Goal: Transaction & Acquisition: Purchase product/service

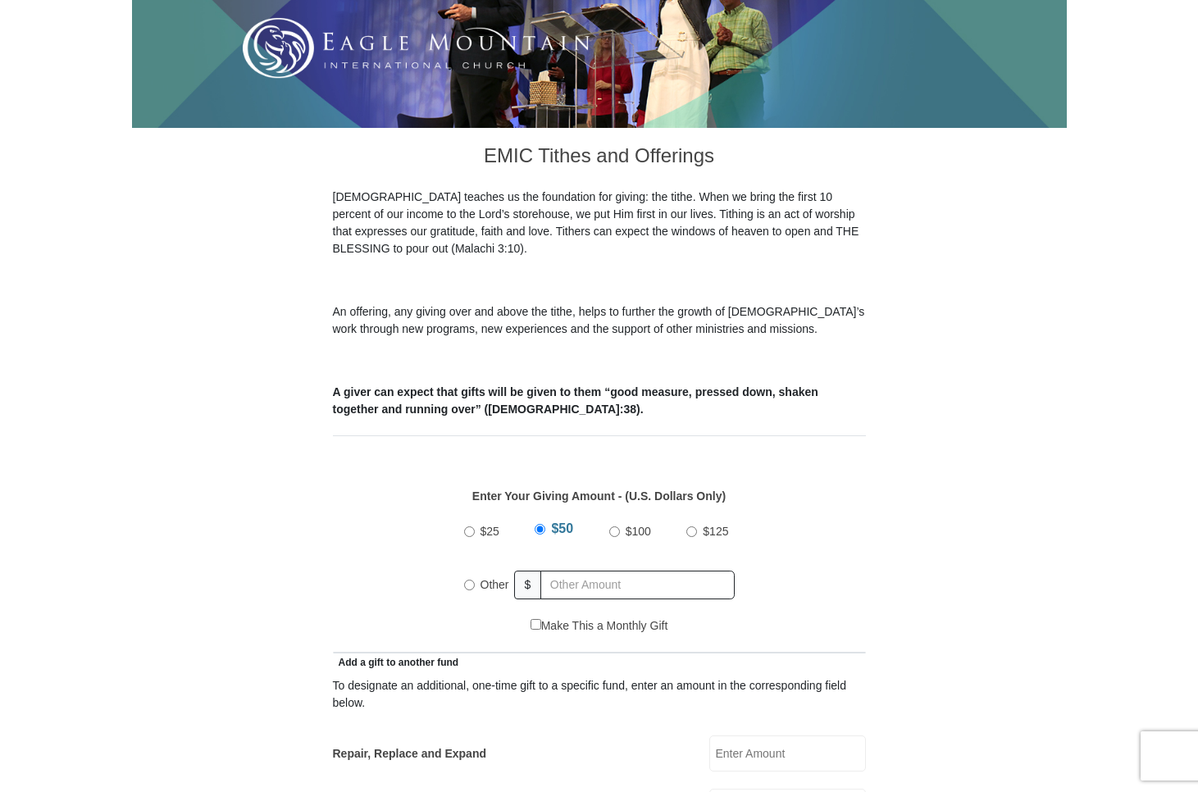
scroll to position [341, 0]
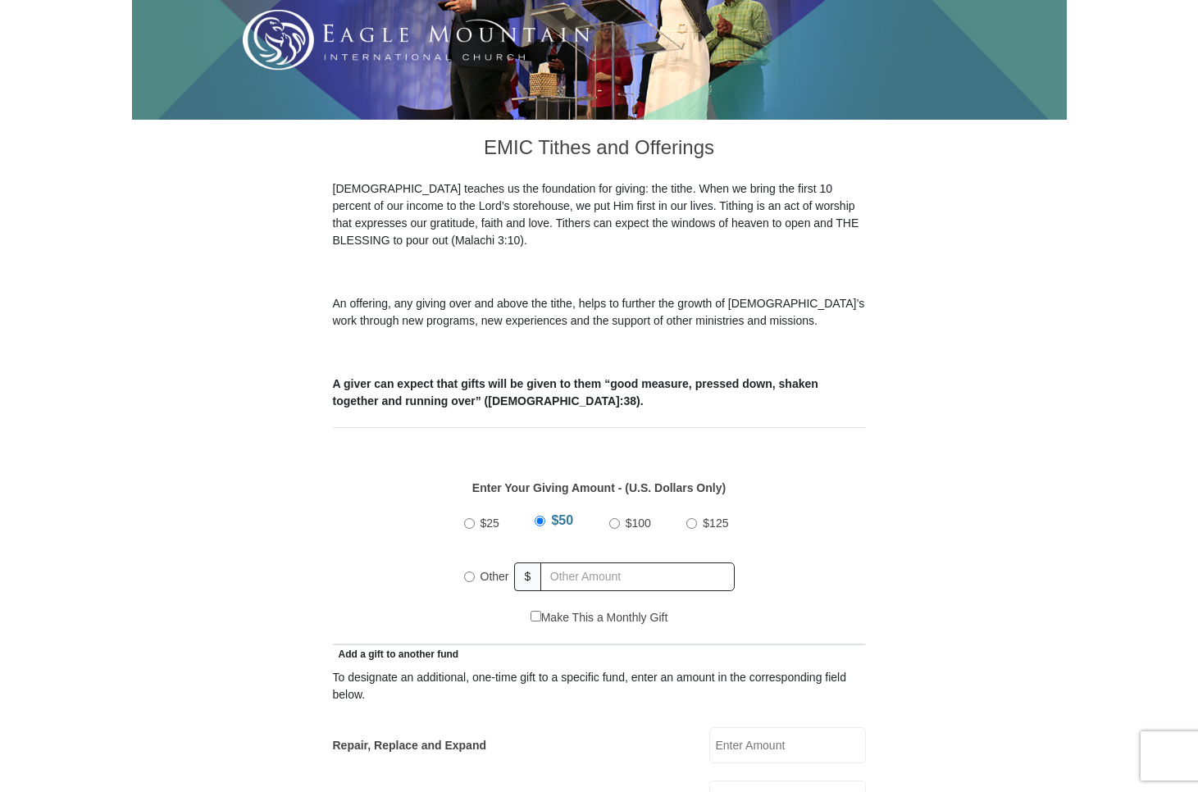
click at [469, 572] on input "Other" at bounding box center [469, 577] width 11 height 11
radio input "true"
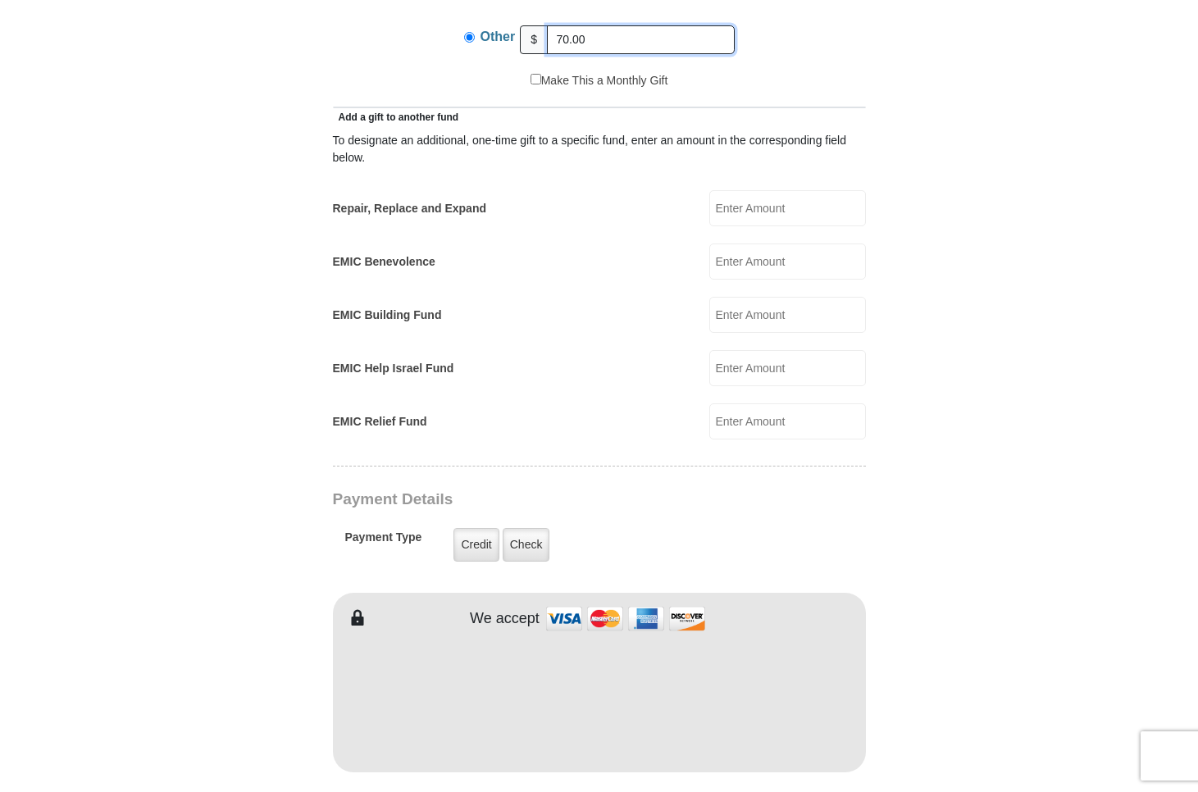
scroll to position [880, 0]
type input "70.00"
click at [469, 527] on label "Credit" at bounding box center [476, 544] width 45 height 34
click at [0, 0] on input "Credit" at bounding box center [0, 0] width 0 height 0
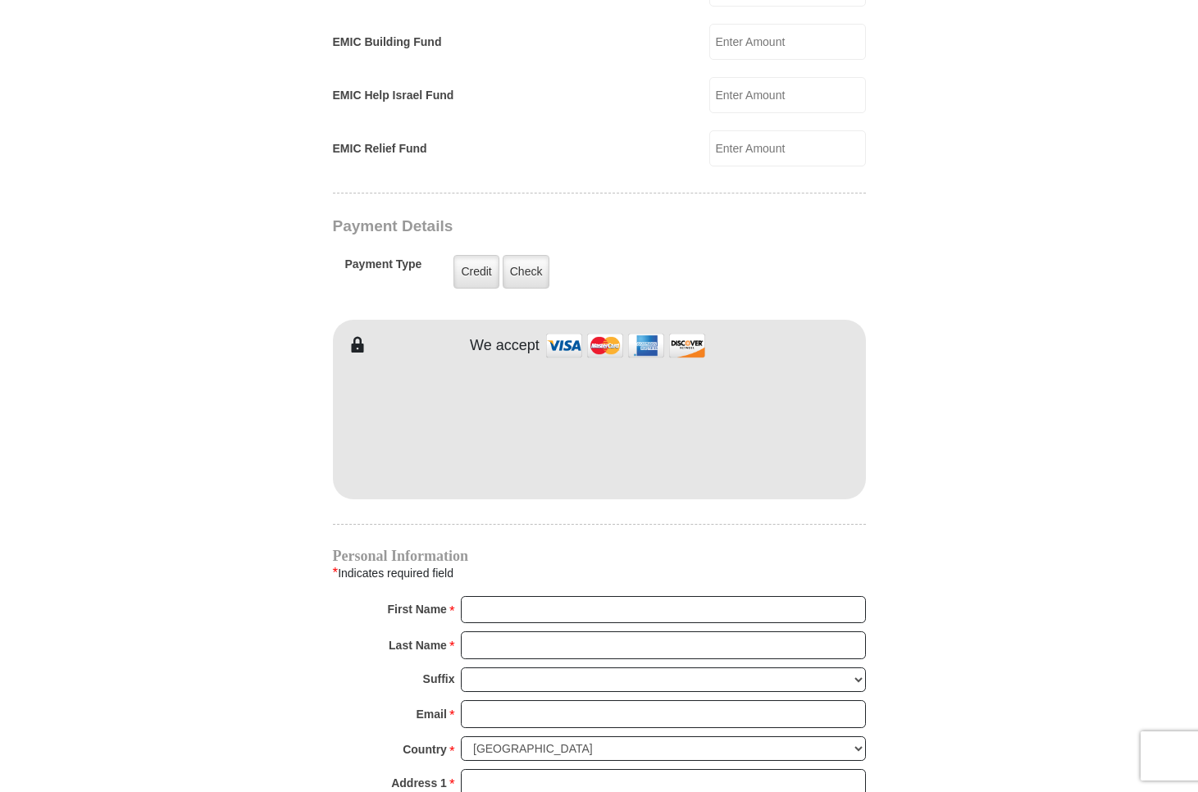
scroll to position [1157, 0]
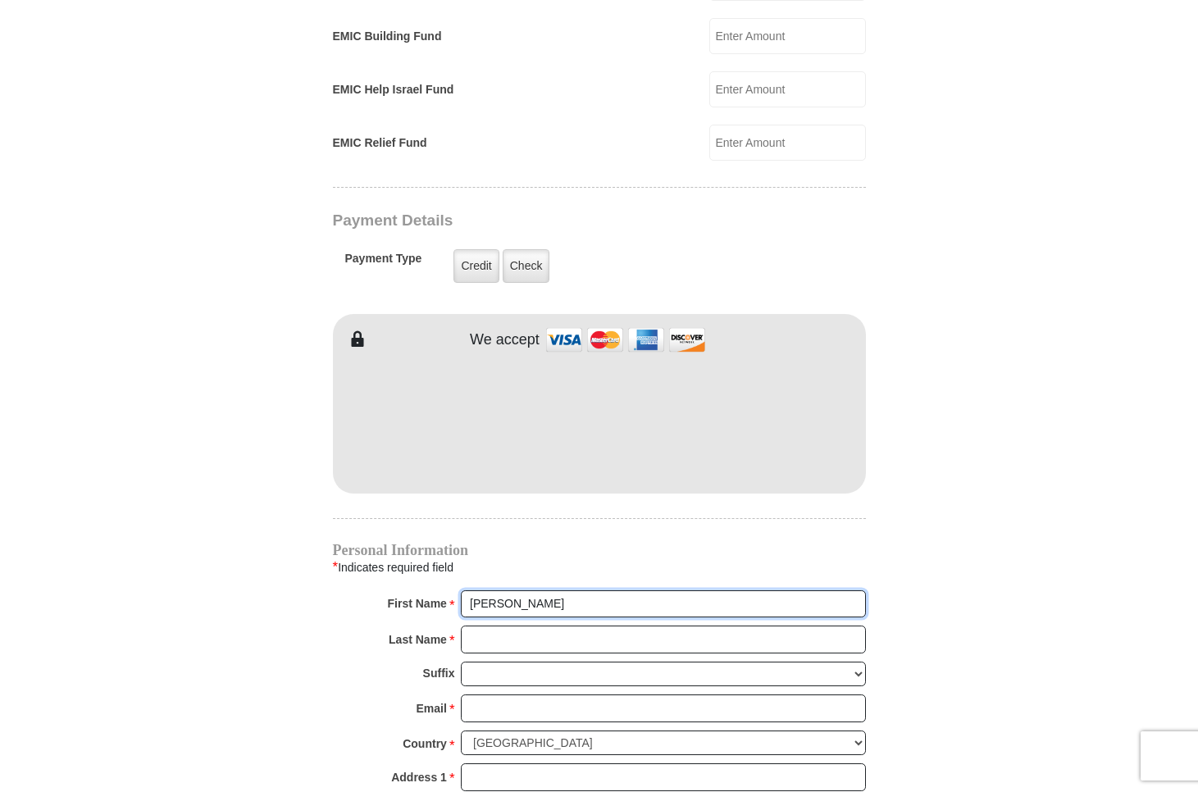
type input "[PERSON_NAME]"
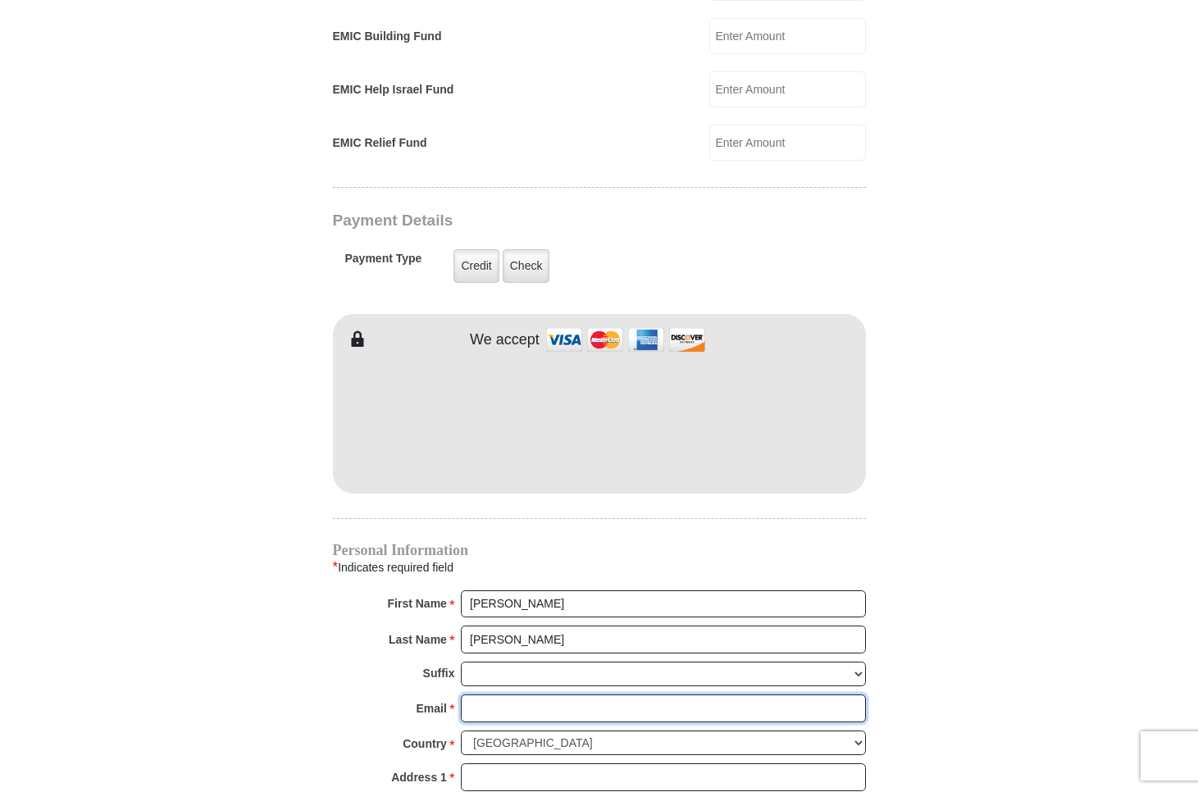
type input "[EMAIL_ADDRESS][DOMAIN_NAME]"
type input "[STREET_ADDRESS]"
type input "[GEOGRAPHIC_DATA][PERSON_NAME]"
select select "MO"
type input "63146"
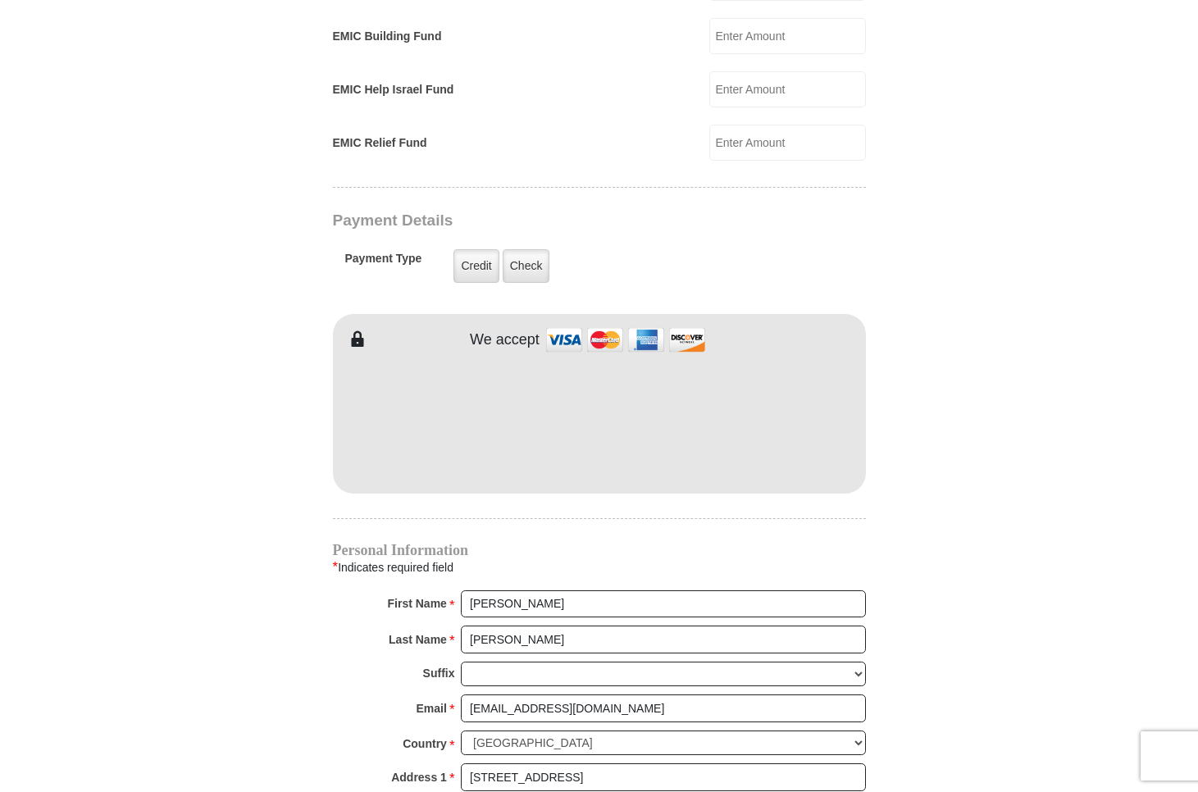
type input "3145149609"
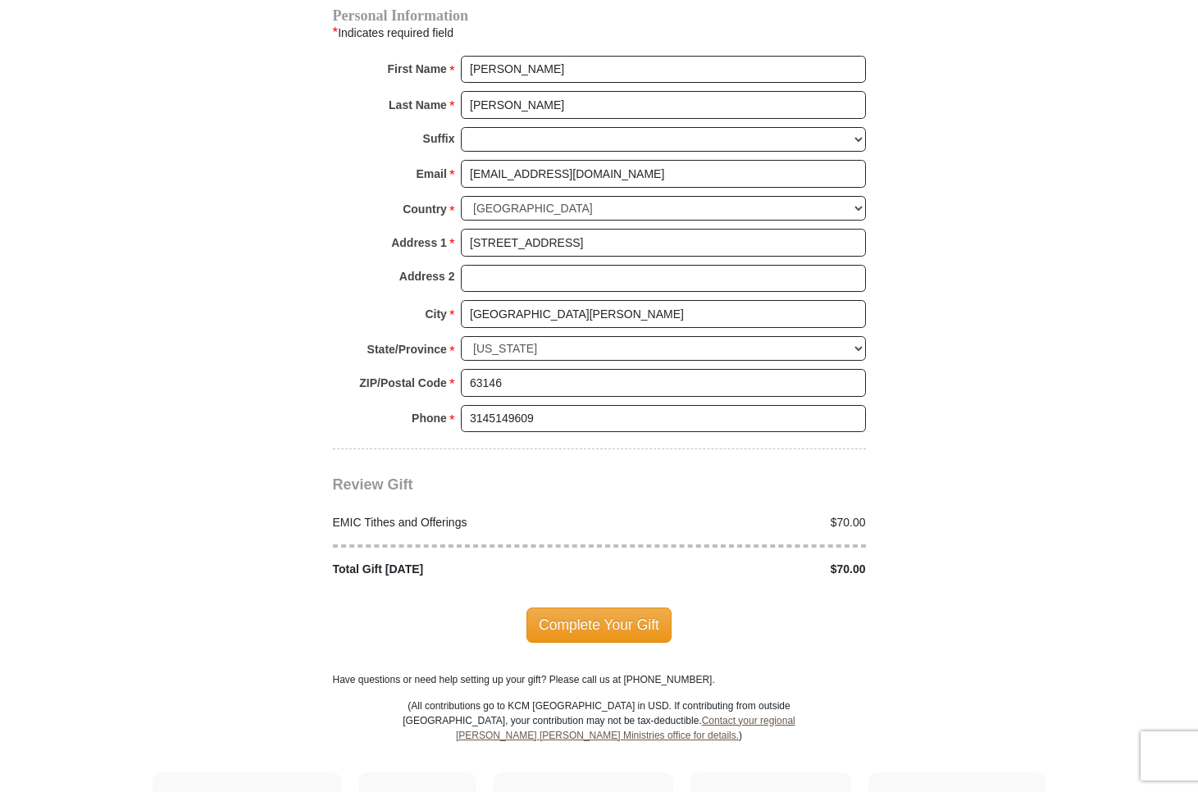
scroll to position [1704, 0]
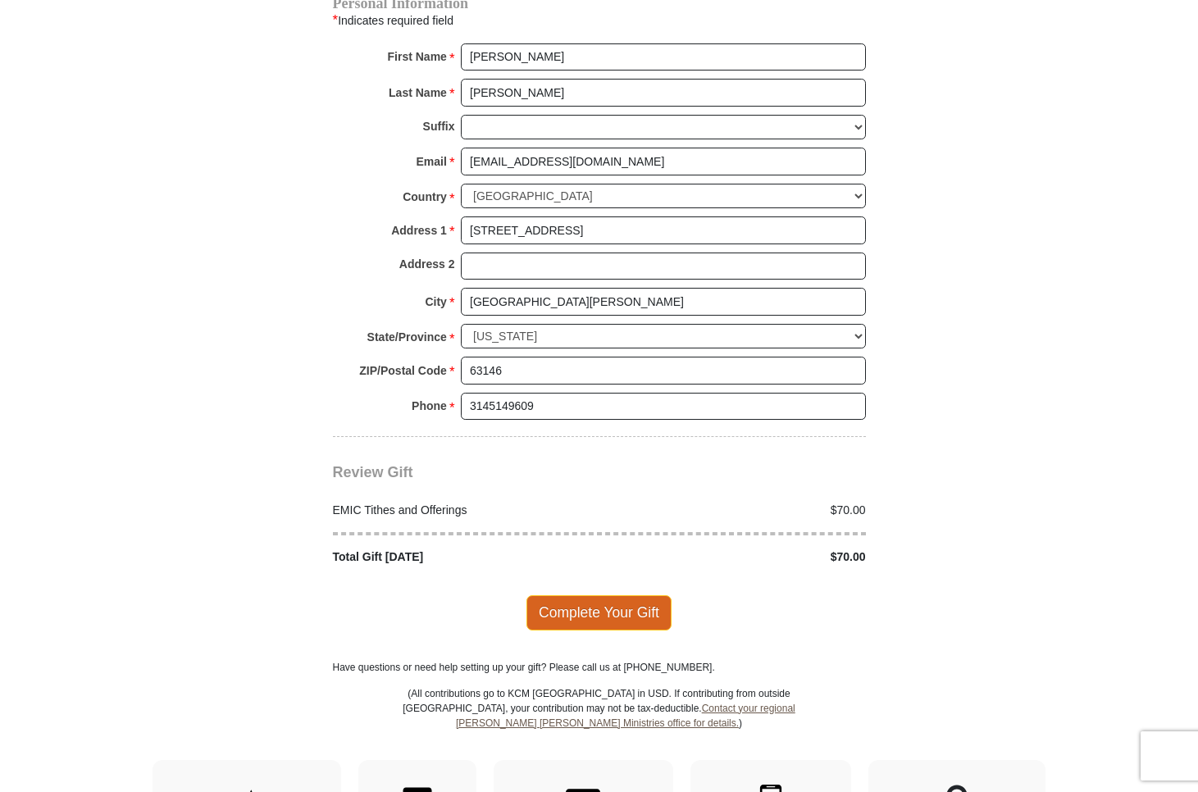
click at [582, 595] on span "Complete Your Gift" at bounding box center [599, 612] width 145 height 34
